Goal: Find specific page/section: Find specific page/section

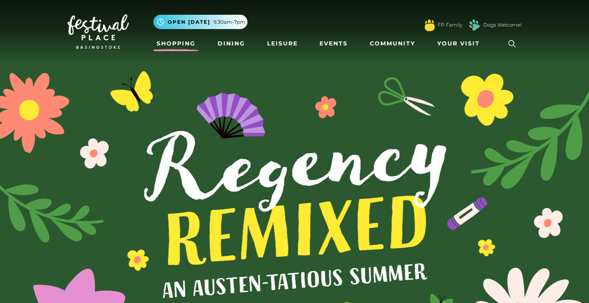
click at [178, 45] on link "Shopping" at bounding box center [175, 43] width 45 height 15
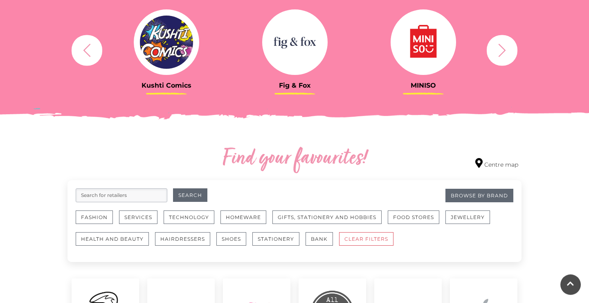
scroll to position [353, 0]
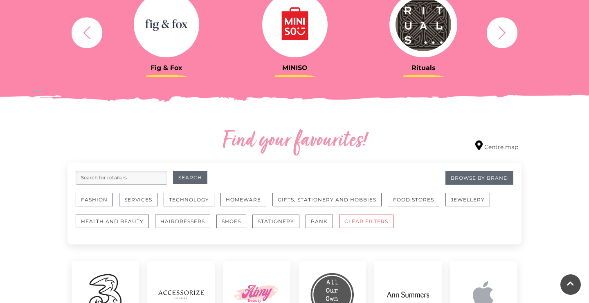
click at [129, 174] on input "search" at bounding box center [122, 178] width 92 height 14
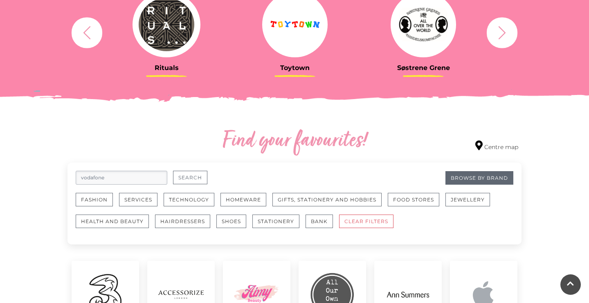
type input "vodafone"
click at [191, 177] on button "Search" at bounding box center [190, 177] width 34 height 13
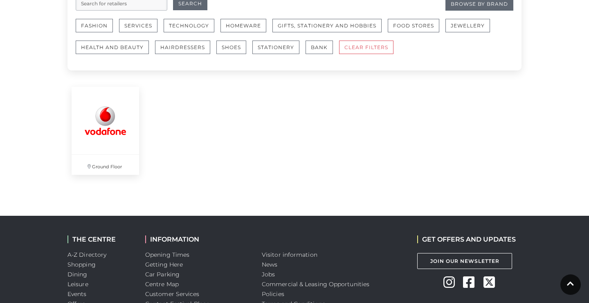
scroll to position [530, 0]
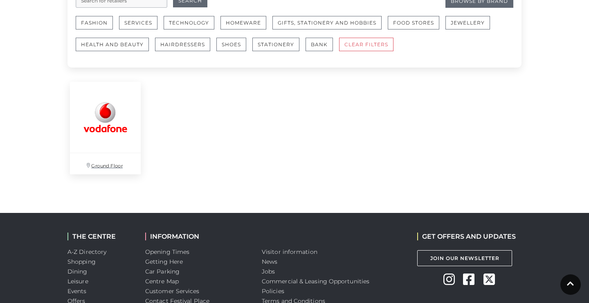
click at [114, 135] on img at bounding box center [105, 117] width 71 height 71
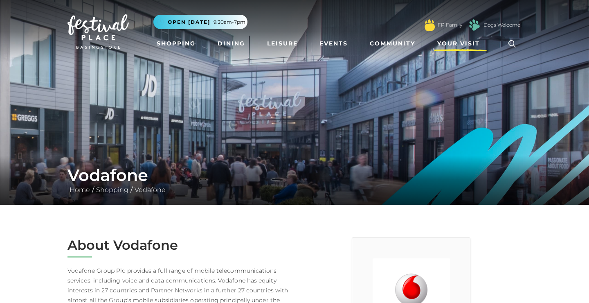
click at [453, 41] on span "Your Visit" at bounding box center [458, 43] width 43 height 9
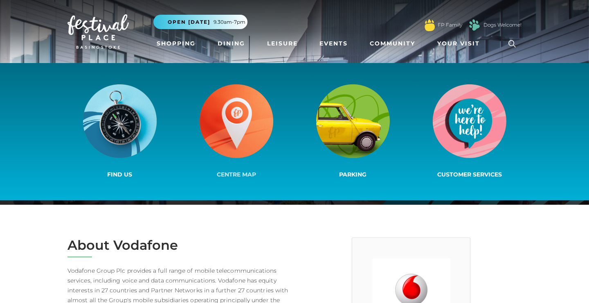
click at [240, 117] on img at bounding box center [237, 121] width 74 height 74
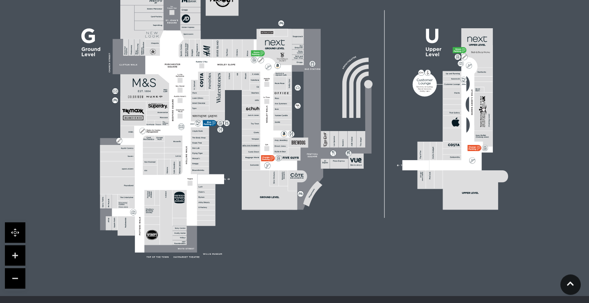
scroll to position [265, 0]
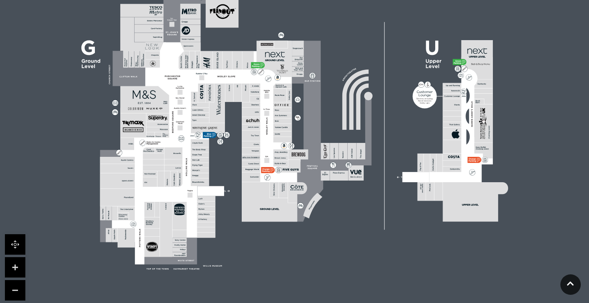
click at [240, 117] on rect at bounding box center [294, 123] width 469 height 331
click at [236, 125] on rect at bounding box center [294, 123] width 469 height 331
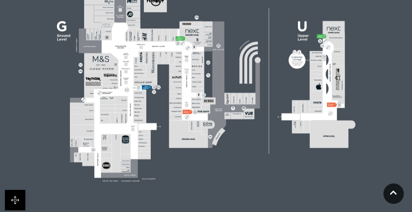
scroll to position [309, 0]
